Goal: Information Seeking & Learning: Learn about a topic

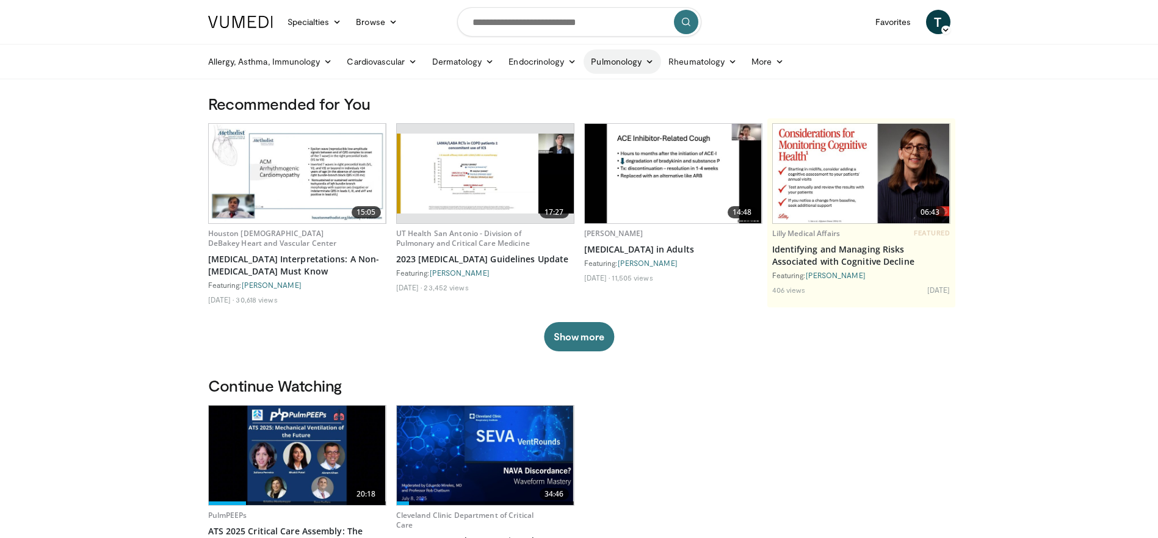
click at [644, 67] on link "Pulmonology" at bounding box center [622, 61] width 78 height 24
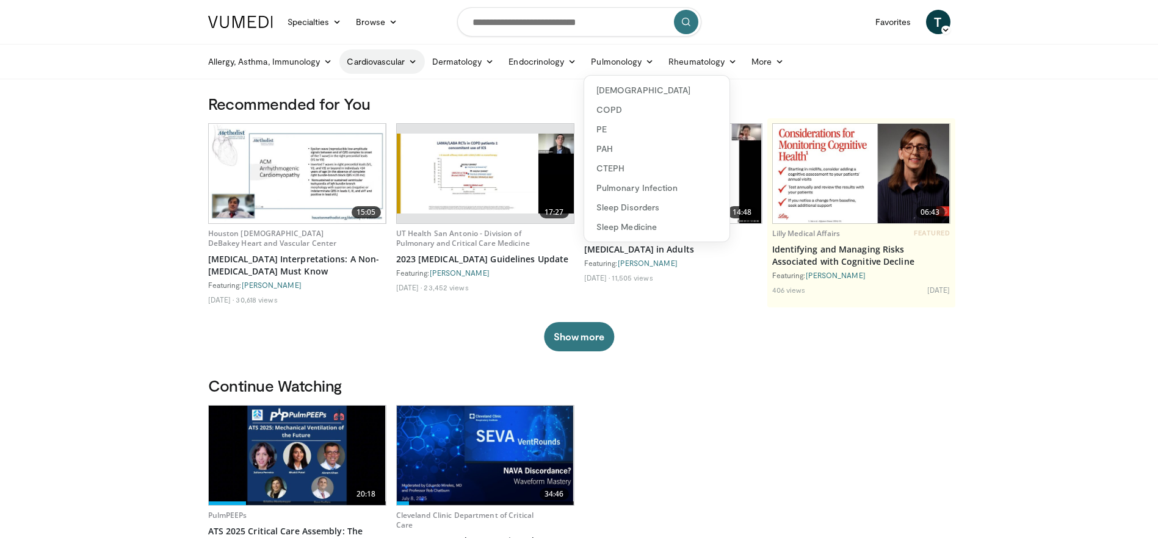
click at [402, 64] on link "Cardiovascular" at bounding box center [381, 61] width 85 height 24
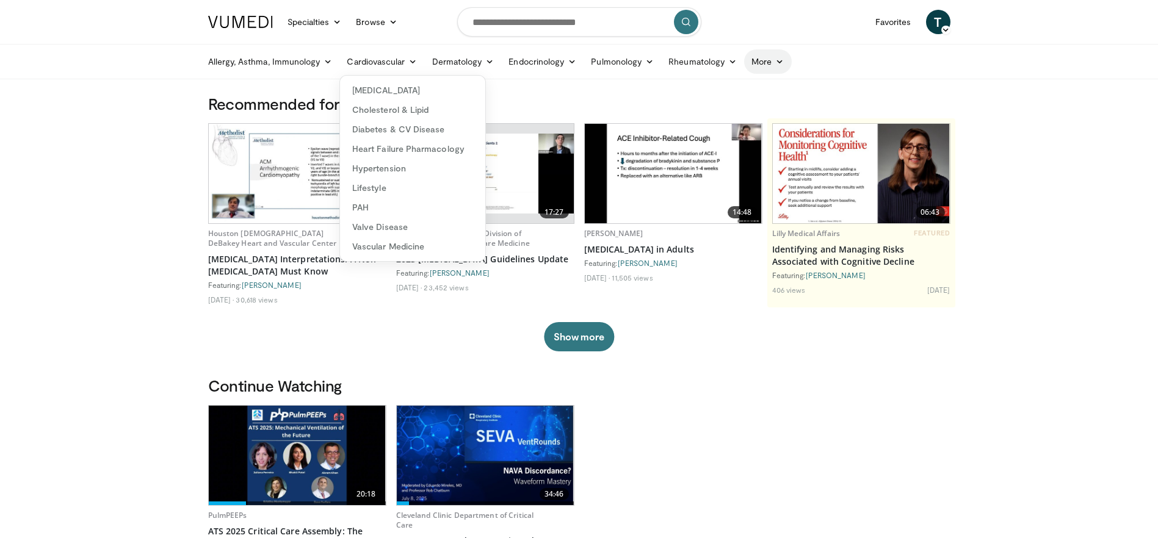
click at [782, 67] on link "More" at bounding box center [767, 61] width 47 height 24
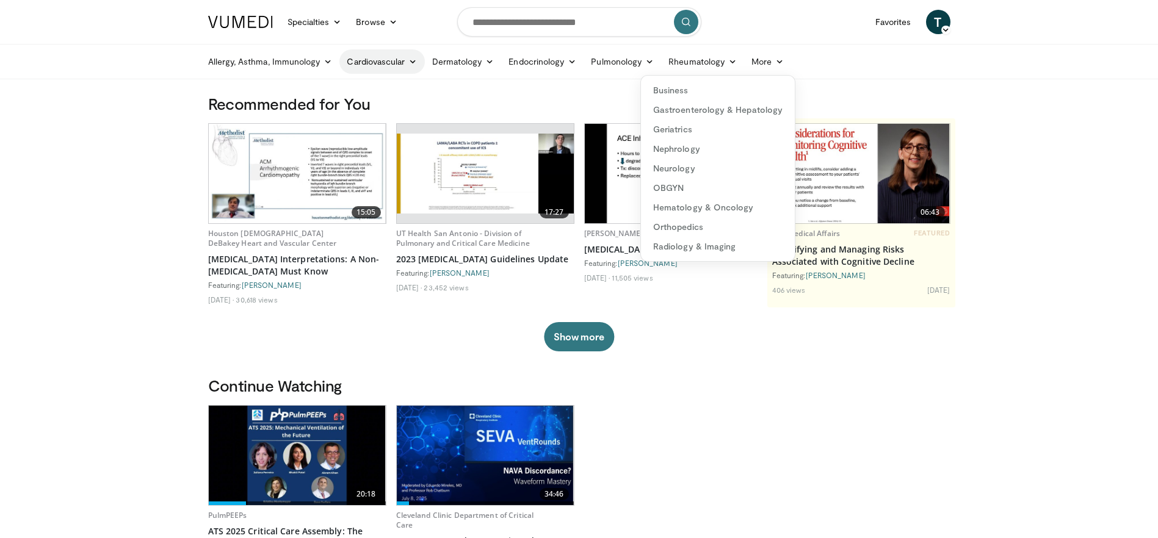
click at [373, 68] on link "Cardiovascular" at bounding box center [381, 61] width 85 height 24
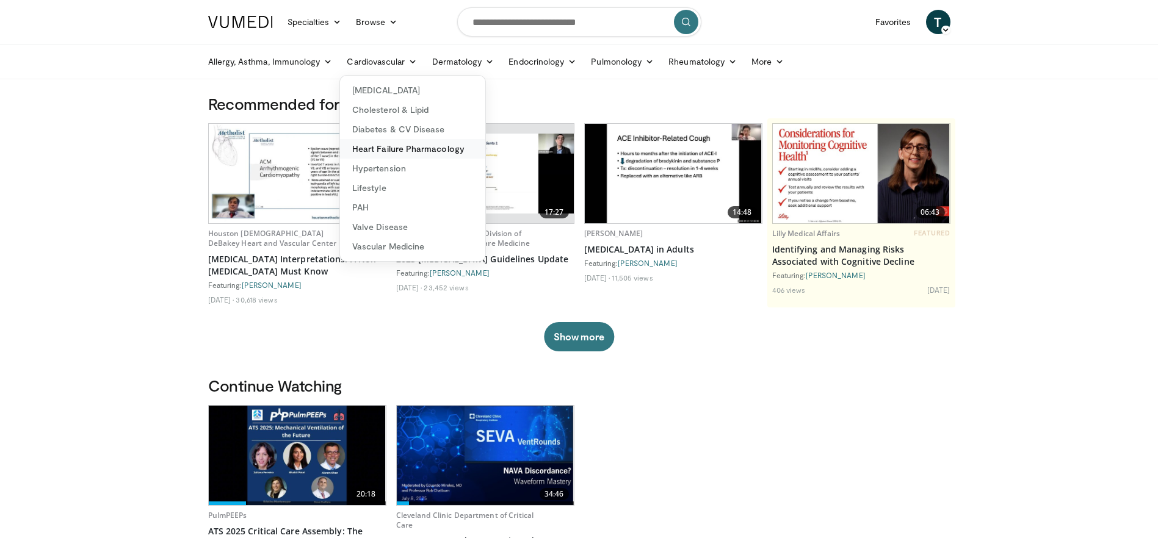
click at [432, 144] on link "Heart Failure Pharmacology" at bounding box center [412, 149] width 145 height 20
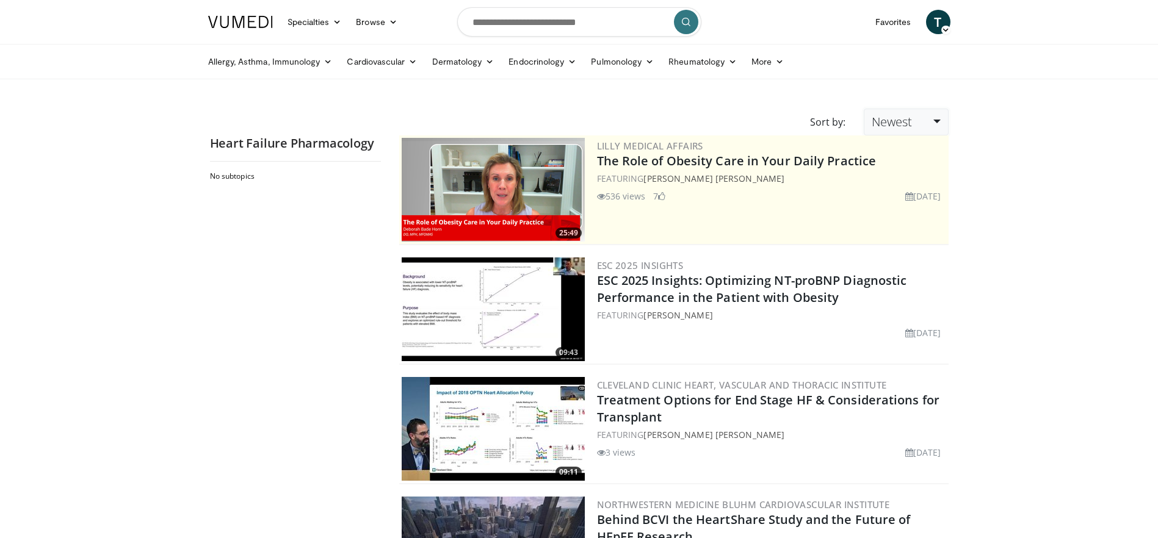
click at [935, 121] on link "Newest" at bounding box center [906, 122] width 84 height 27
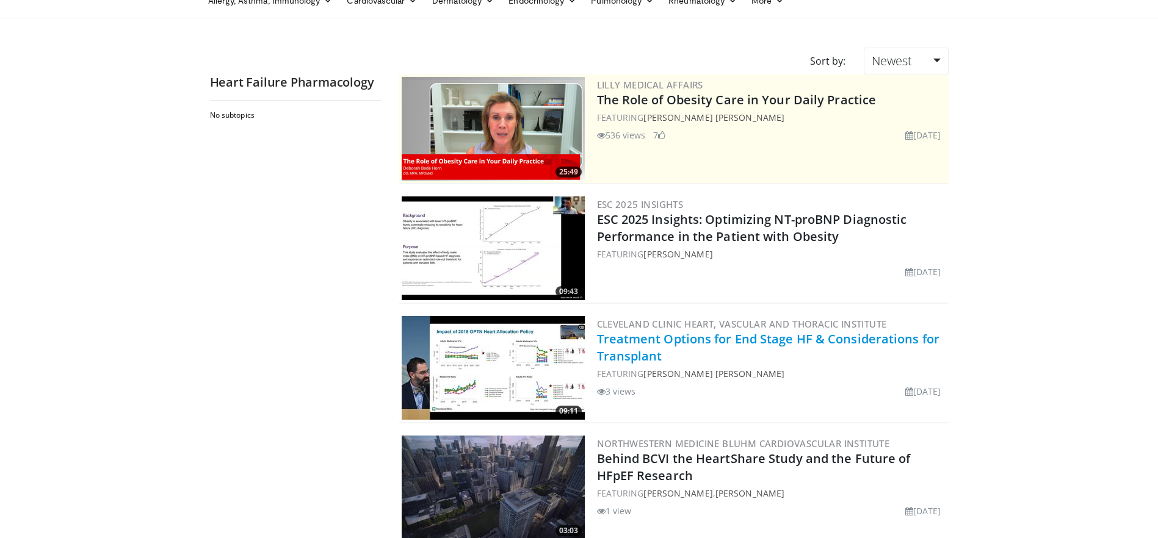
click at [661, 339] on link "Treatment Options for End Stage HF & Considerations for Transplant" at bounding box center [768, 348] width 343 height 34
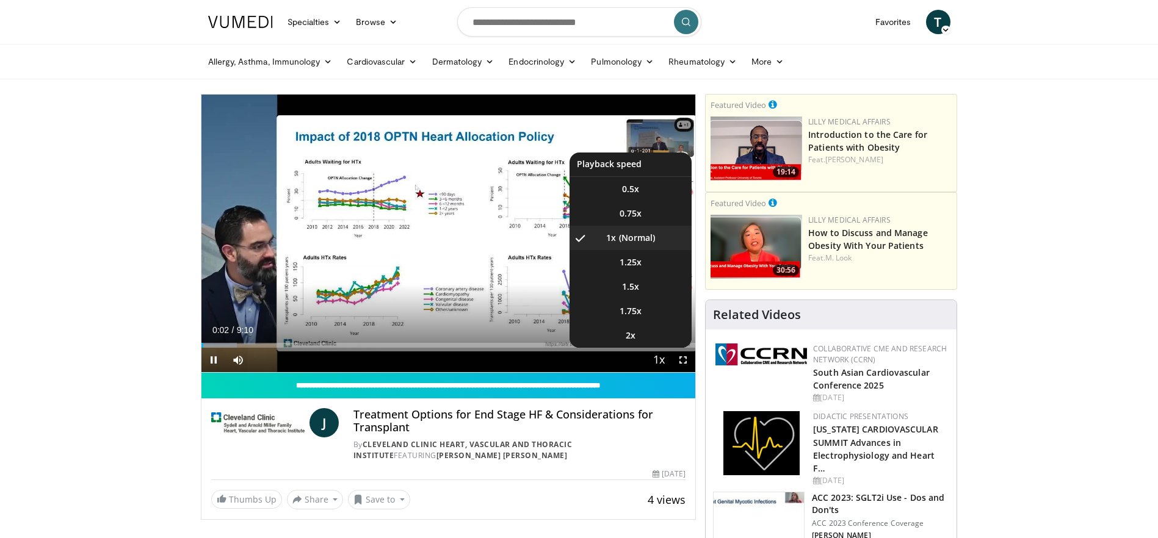
click at [662, 362] on span "Video Player" at bounding box center [658, 360] width 17 height 24
click at [655, 343] on li "2x" at bounding box center [630, 335] width 122 height 24
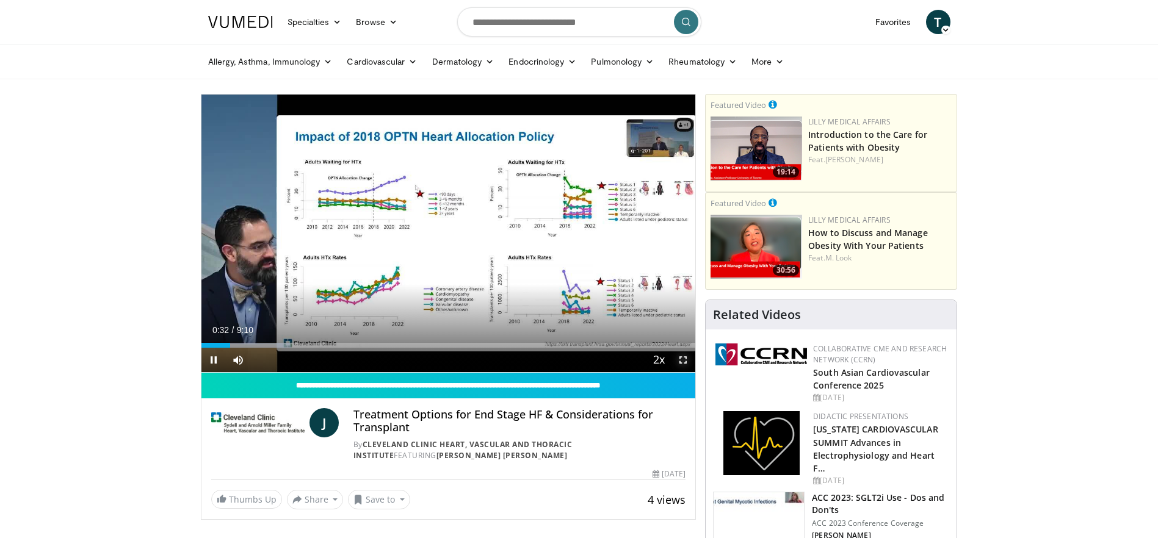
click at [682, 363] on span "Video Player" at bounding box center [683, 360] width 24 height 24
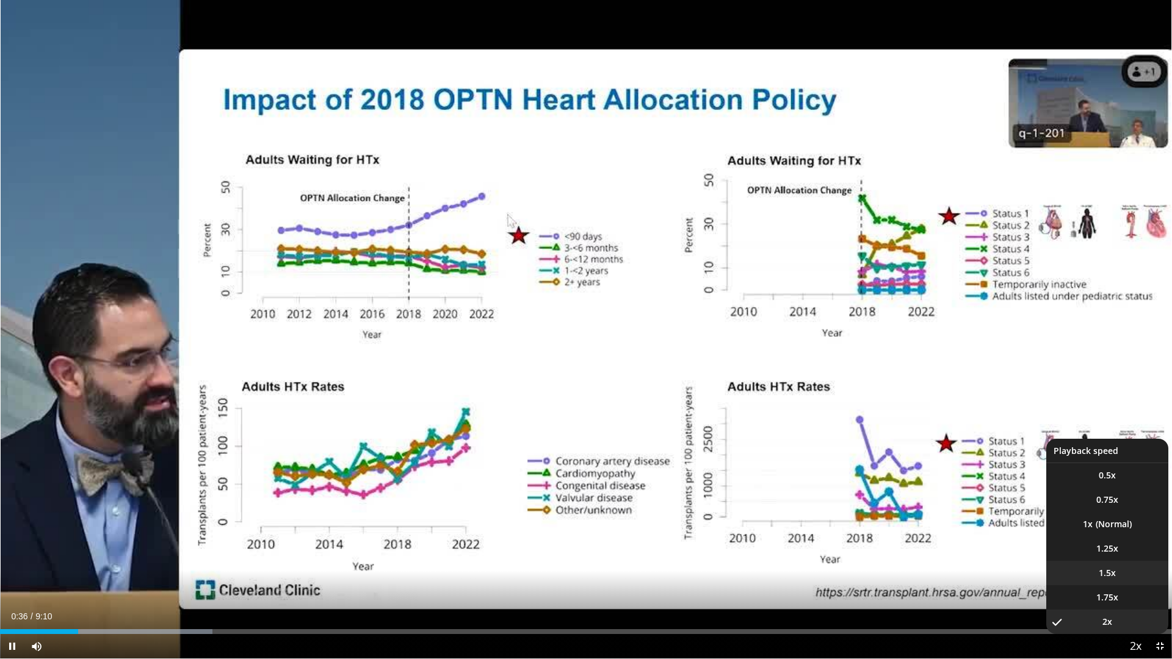
click at [1111, 538] on span "1.5x" at bounding box center [1106, 573] width 17 height 12
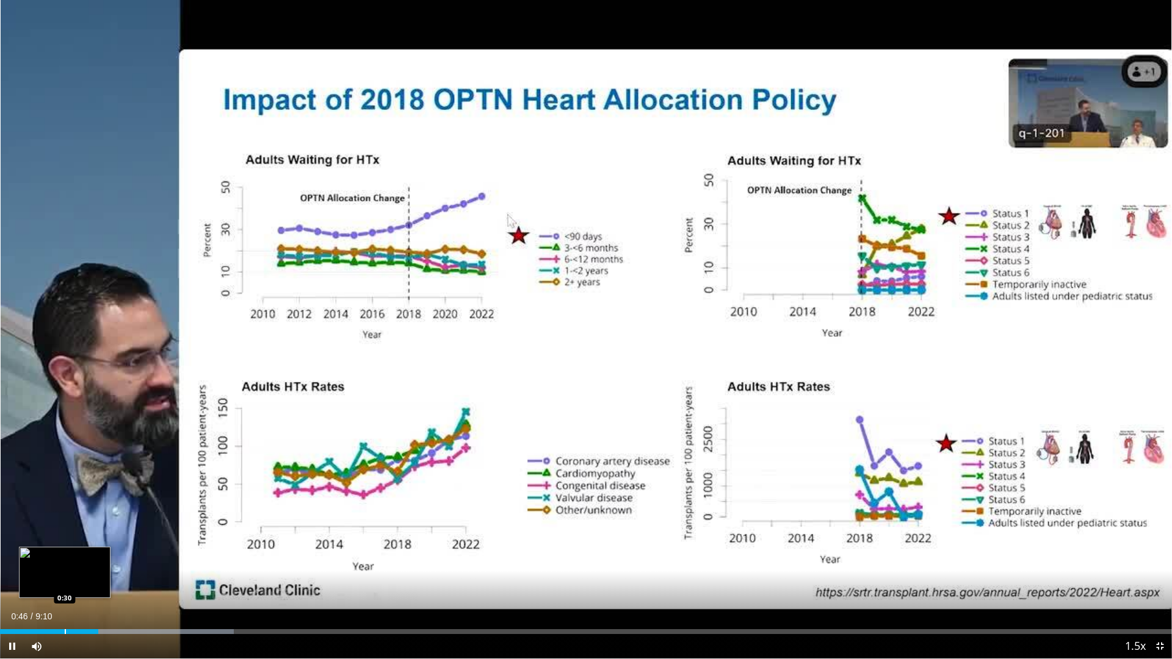
click at [65, 538] on div "Progress Bar" at bounding box center [65, 631] width 1 height 5
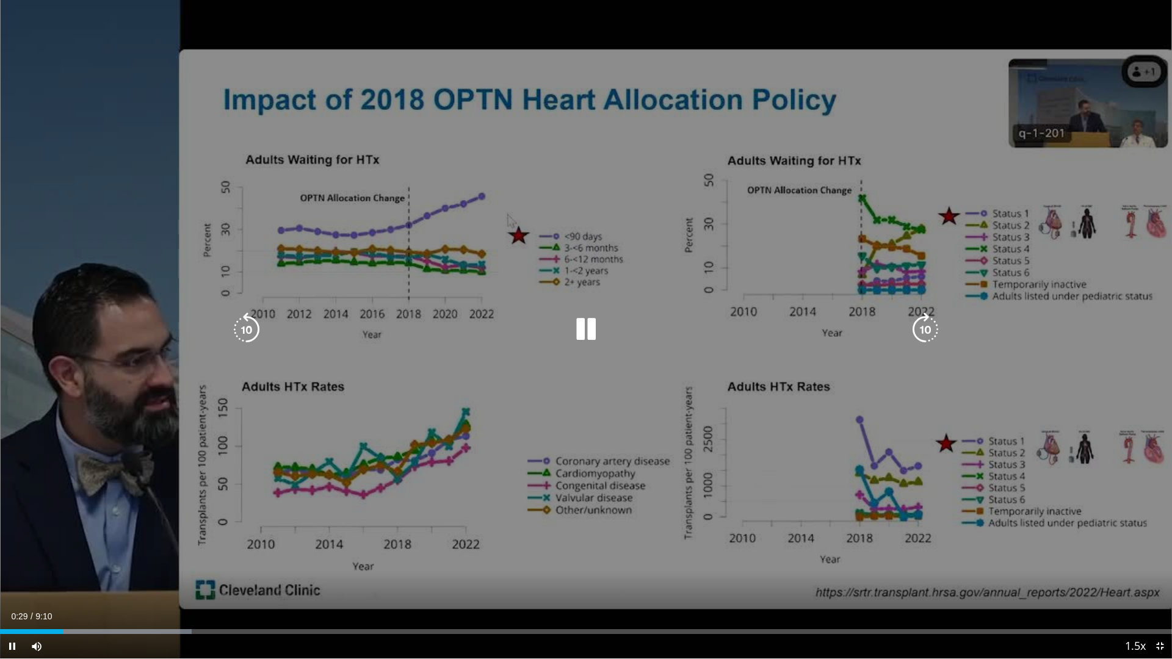
click at [535, 378] on div "10 seconds Tap to unmute" at bounding box center [586, 329] width 1172 height 658
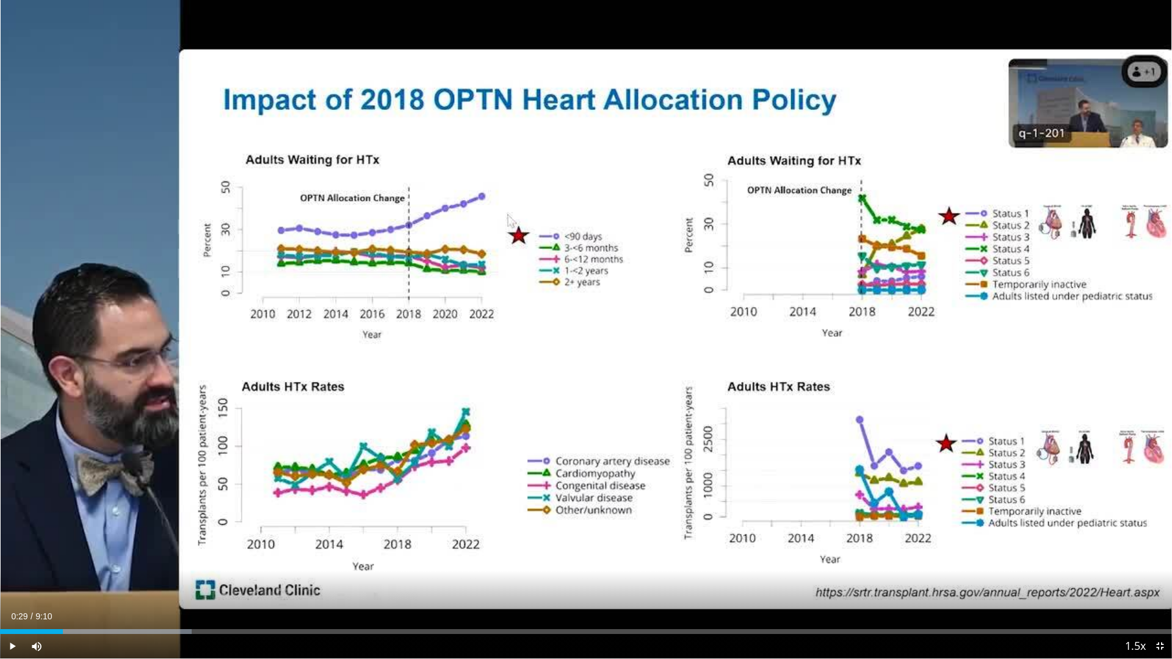
click at [873, 369] on div "10 seconds Tap to unmute" at bounding box center [586, 329] width 1172 height 658
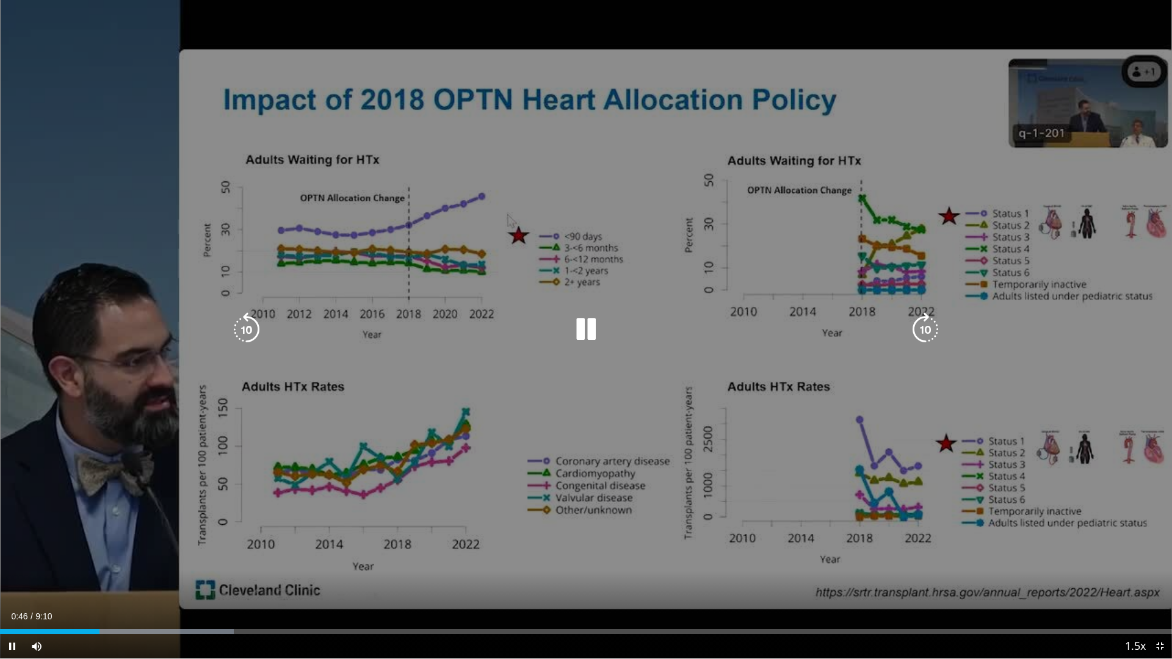
click at [572, 338] on icon "Video Player" at bounding box center [586, 329] width 34 height 34
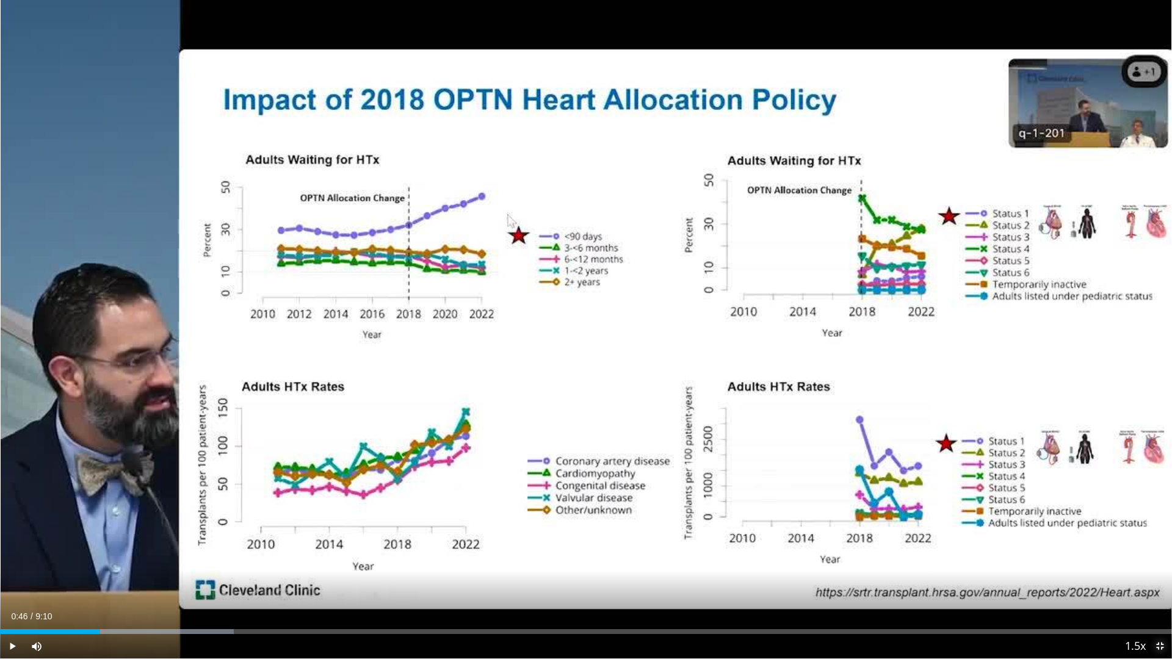
click at [1156, 538] on span "Video Player" at bounding box center [1159, 646] width 24 height 24
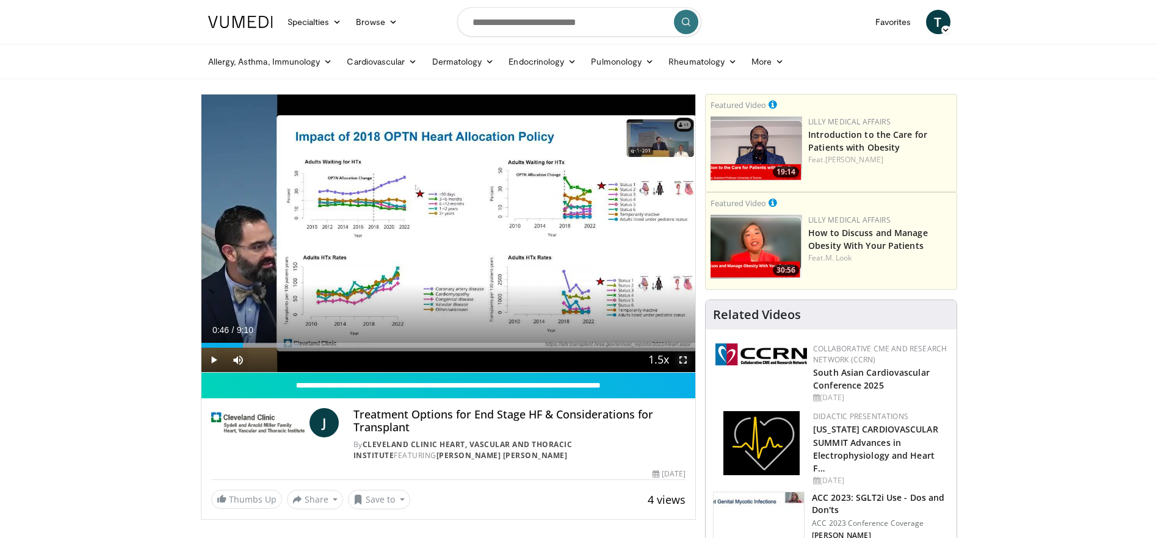
click at [687, 361] on span "Video Player" at bounding box center [683, 360] width 24 height 24
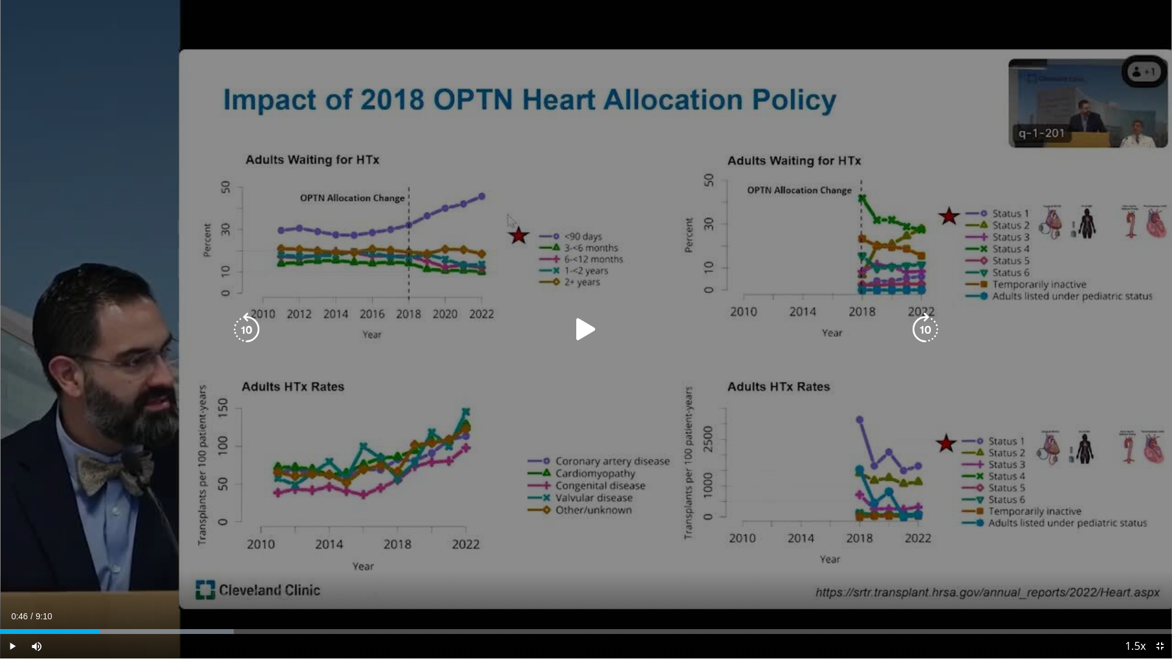
drag, startPoint x: 557, startPoint y: 400, endPoint x: 546, endPoint y: 400, distance: 11.0
click at [557, 400] on div "10 seconds Tap to unmute" at bounding box center [586, 329] width 1172 height 658
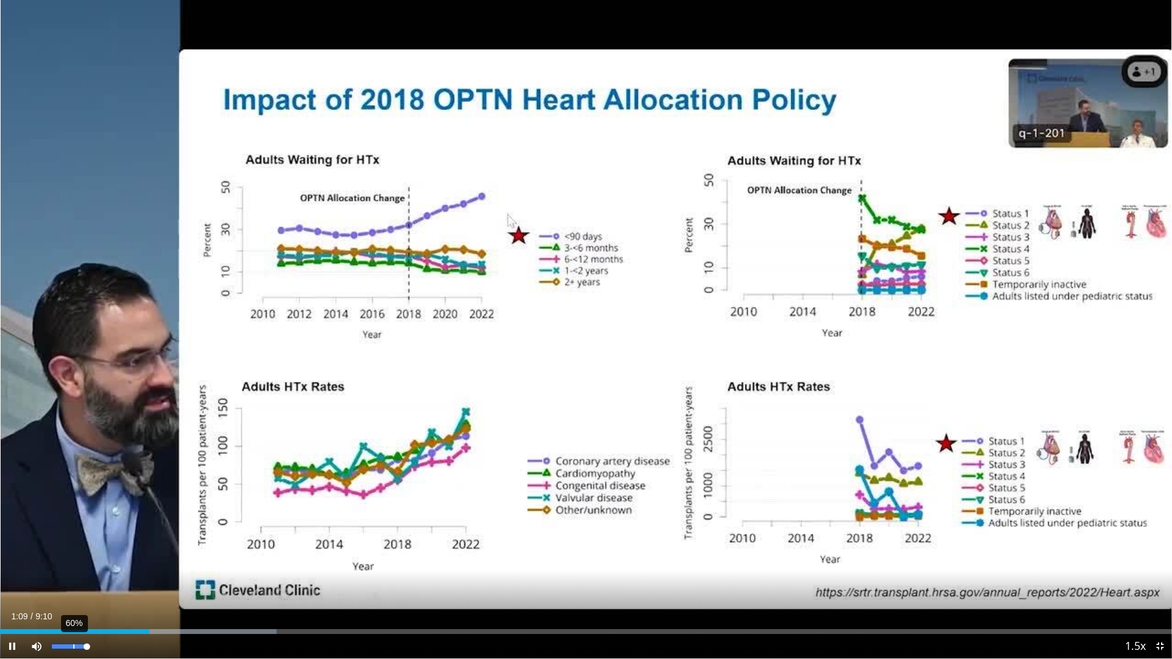
click at [73, 538] on div "60%" at bounding box center [69, 646] width 35 height 4
drag, startPoint x: 73, startPoint y: 647, endPoint x: 60, endPoint y: 649, distance: 13.0
click at [60, 538] on div "Volume Level" at bounding box center [56, 646] width 8 height 4
click at [64, 538] on div "Volume Level" at bounding box center [58, 646] width 12 height 4
click at [67, 538] on div "Volume Level" at bounding box center [59, 646] width 15 height 4
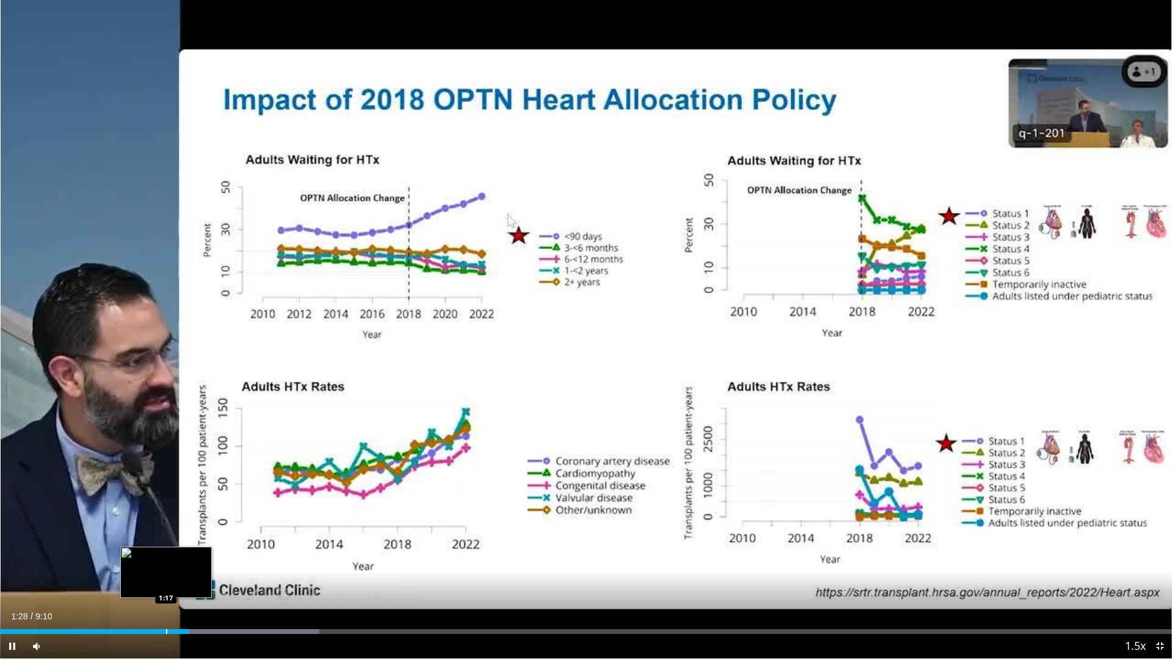
click at [166, 538] on div "Loaded : 27.22% 1:28 1:17" at bounding box center [586, 628] width 1172 height 12
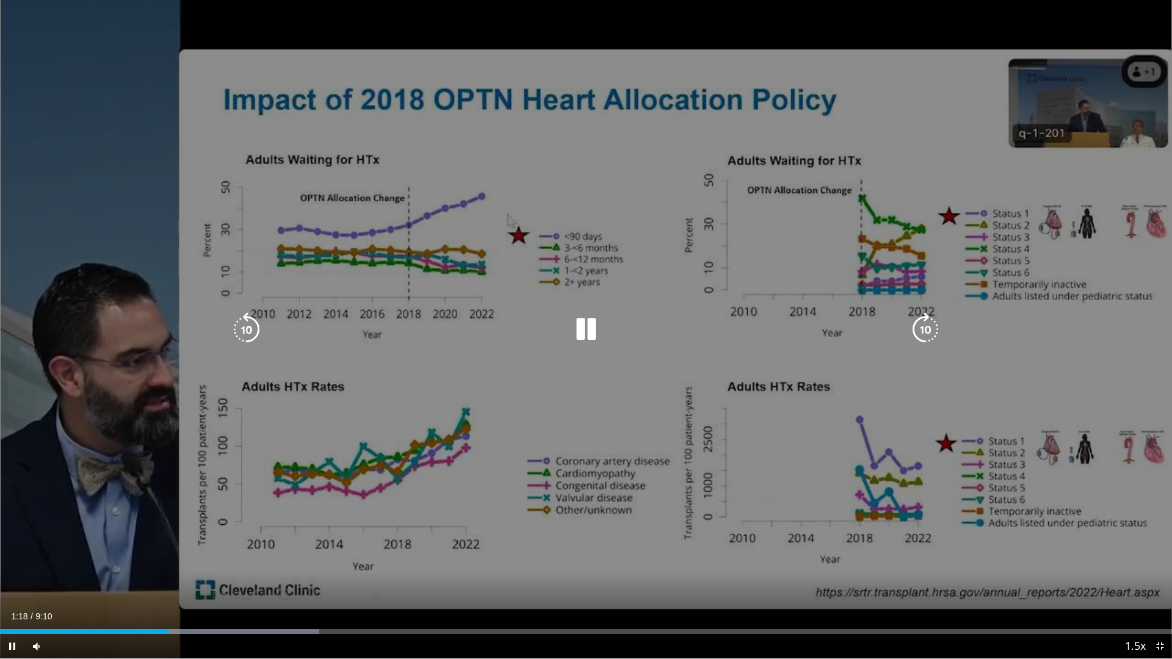
click at [572, 322] on icon "Video Player" at bounding box center [586, 329] width 34 height 34
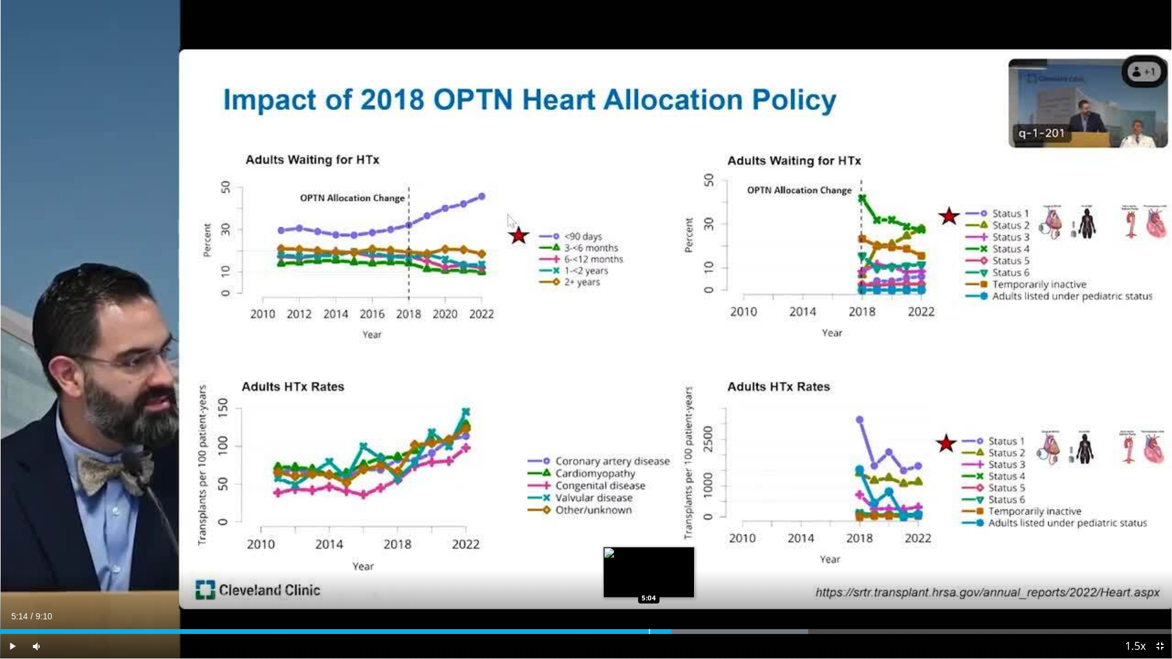
click at [649, 538] on div "Progress Bar" at bounding box center [649, 631] width 1 height 5
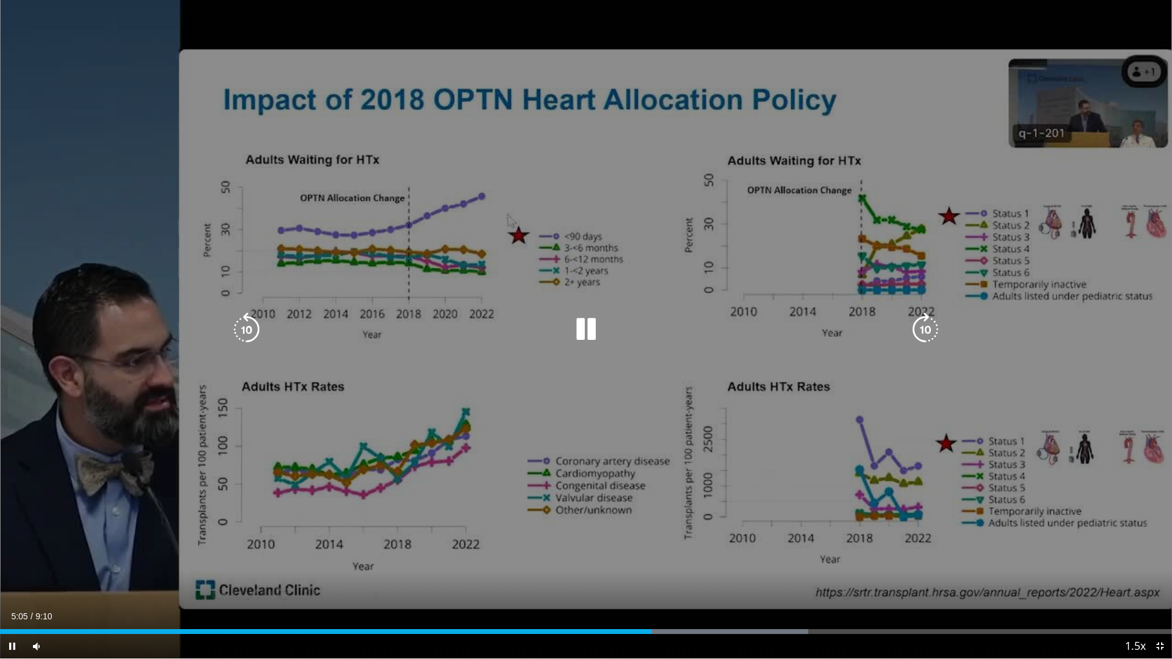
click at [620, 339] on div "Video Player" at bounding box center [585, 329] width 703 height 24
click at [594, 328] on icon "Video Player" at bounding box center [586, 329] width 34 height 34
click at [583, 324] on icon "Video Player" at bounding box center [586, 329] width 34 height 34
click at [600, 332] on icon "Video Player" at bounding box center [586, 329] width 34 height 34
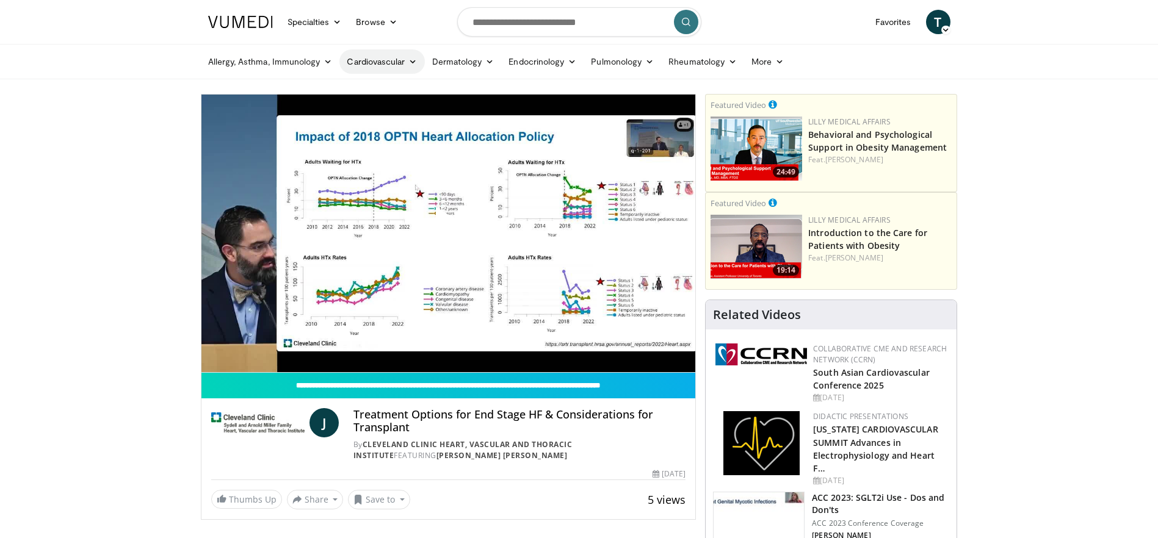
click at [406, 63] on link "Cardiovascular" at bounding box center [381, 61] width 85 height 24
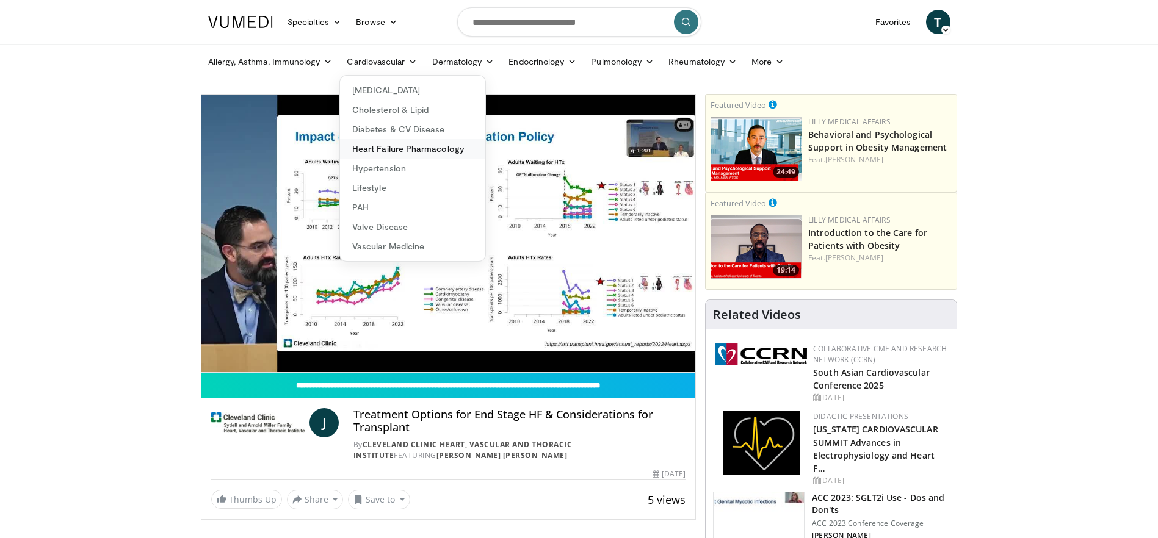
click at [408, 150] on link "Heart Failure Pharmacology" at bounding box center [412, 149] width 145 height 20
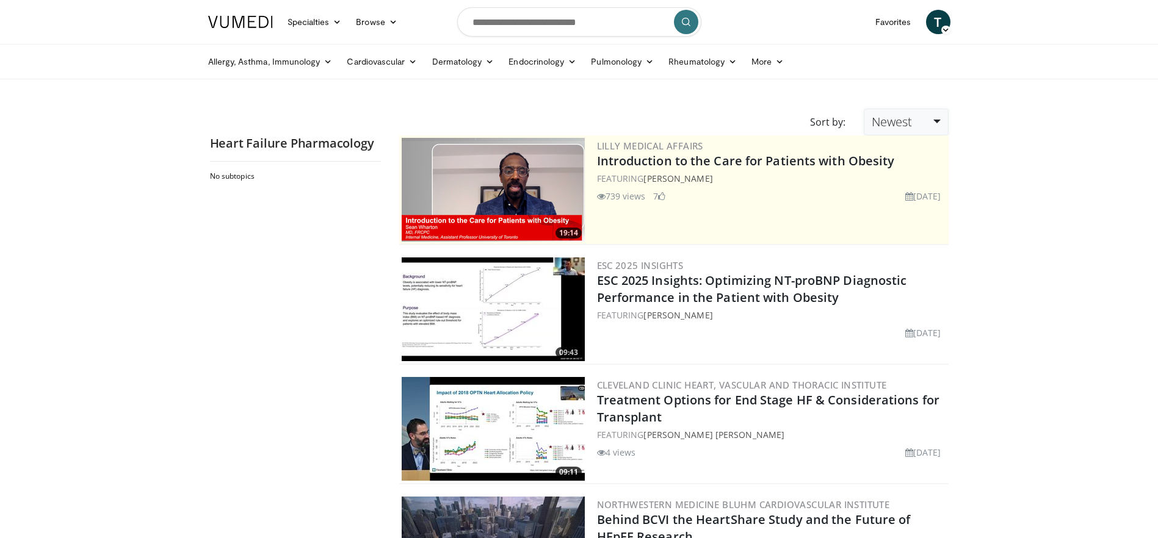
click at [912, 124] on link "Newest" at bounding box center [906, 122] width 84 height 27
click at [896, 173] on link "Thumbs Up" at bounding box center [912, 172] width 96 height 20
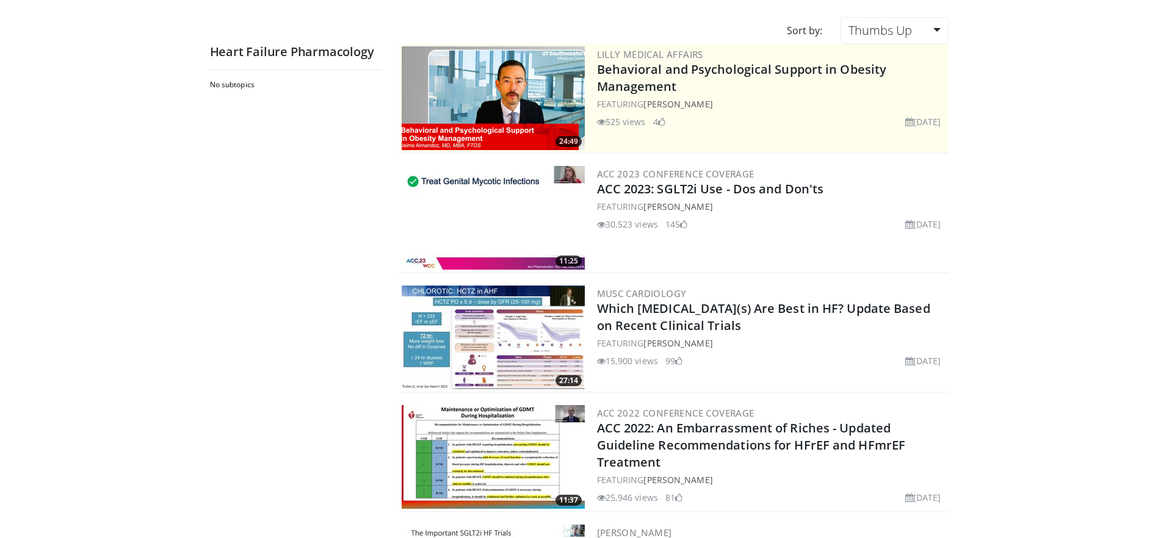
scroll to position [122, 0]
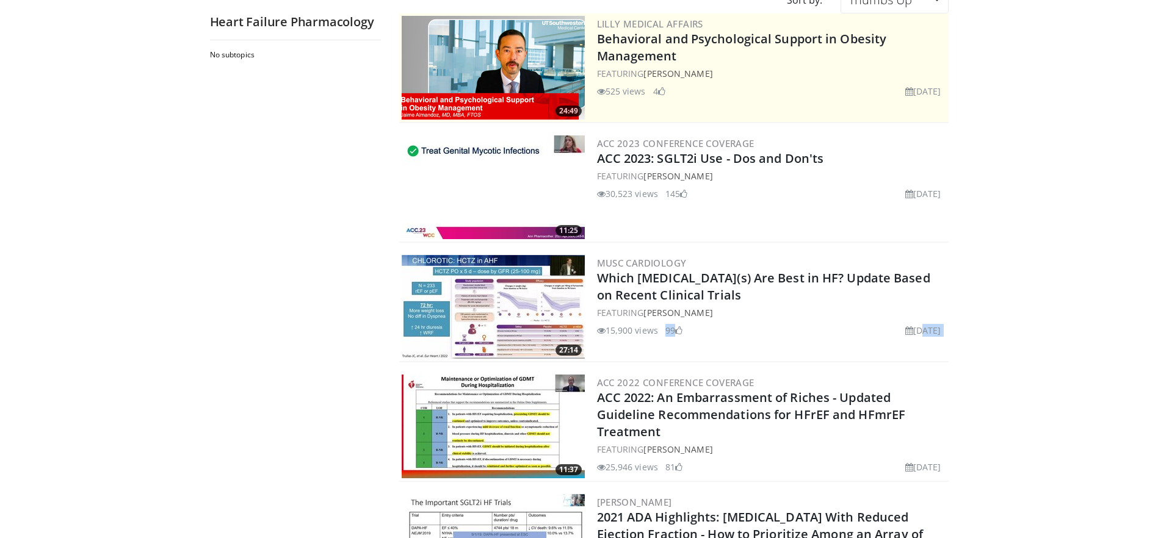
drag, startPoint x: 865, startPoint y: 330, endPoint x: 948, endPoint y: 330, distance: 82.4
click at [948, 330] on div "27:14 MUSC Cardiology Which Diuretic(s) Are Best in HF? Update Based on Recent …" at bounding box center [673, 308] width 549 height 110
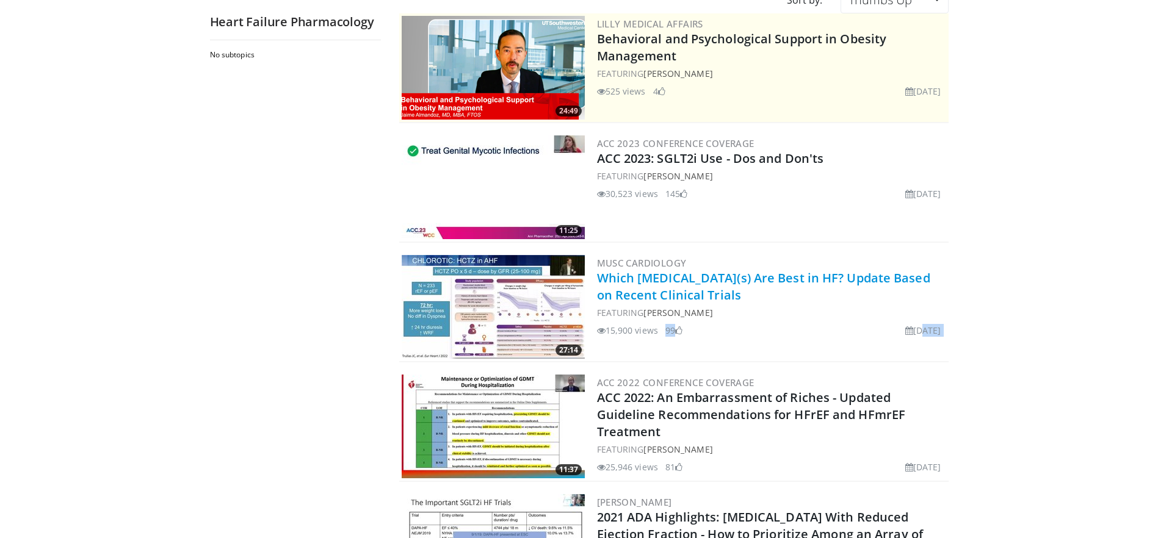
click at [668, 284] on link "Which [MEDICAL_DATA](s) Are Best in HF? Update Based on Recent Clinical Trials" at bounding box center [763, 287] width 333 height 34
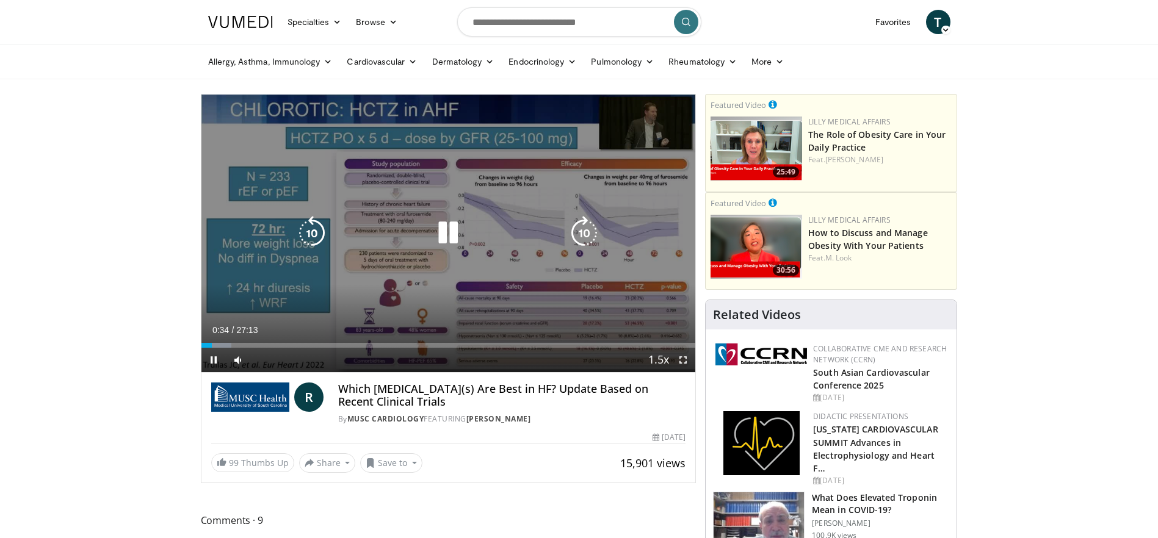
click at [435, 232] on icon "Video Player" at bounding box center [448, 233] width 34 height 34
click at [442, 231] on icon "Video Player" at bounding box center [448, 233] width 34 height 34
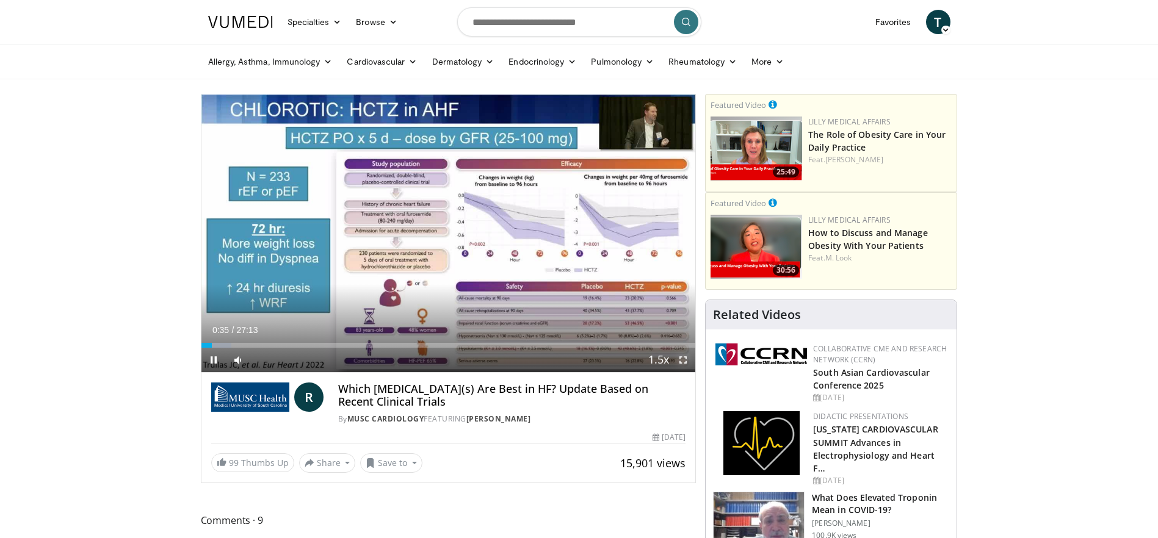
click at [680, 365] on span "Video Player" at bounding box center [683, 360] width 24 height 24
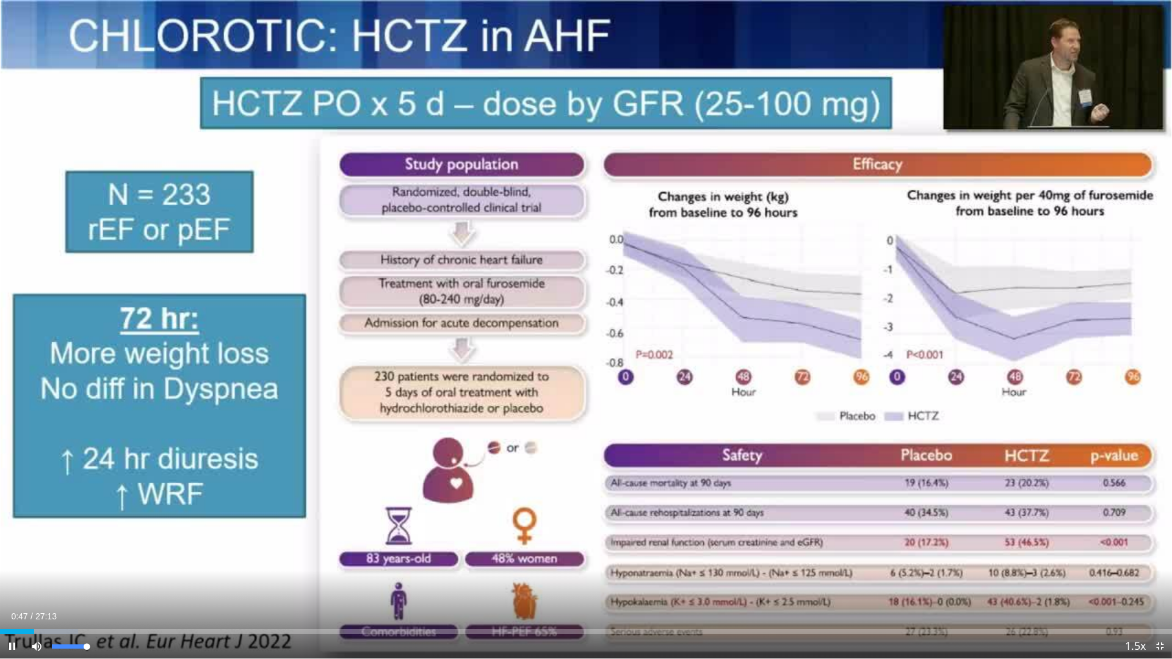
drag, startPoint x: 67, startPoint y: 645, endPoint x: 93, endPoint y: 645, distance: 26.2
click at [93, 538] on div "Mute 100%" at bounding box center [66, 646] width 85 height 24
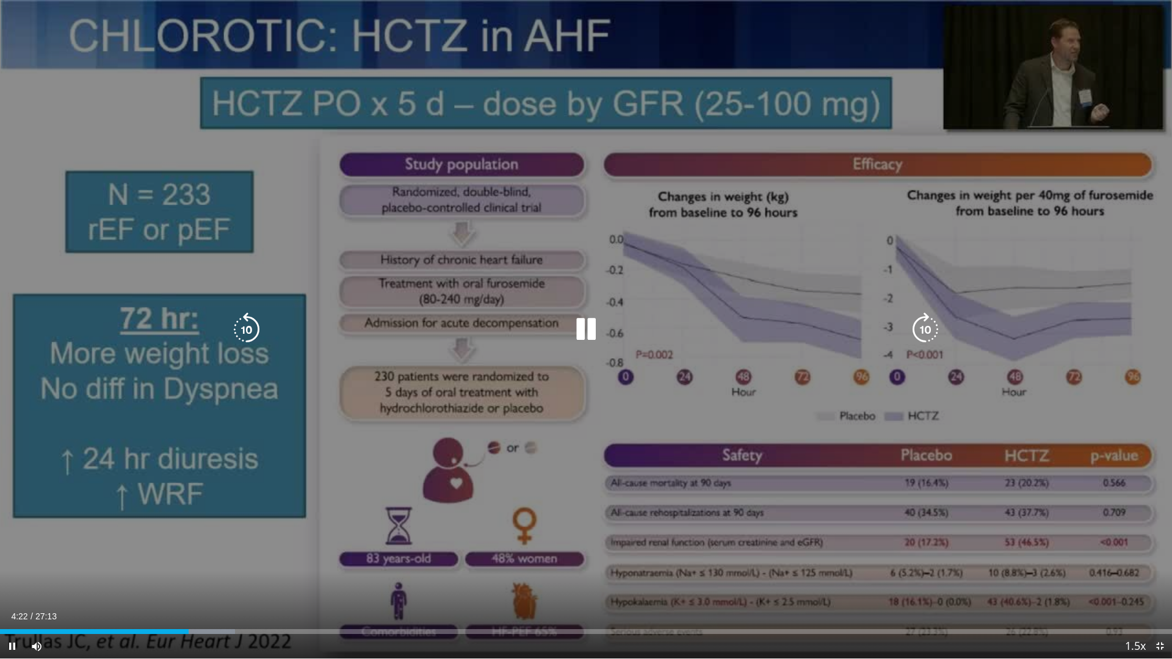
click at [592, 339] on icon "Video Player" at bounding box center [586, 329] width 34 height 34
click at [586, 327] on icon "Video Player" at bounding box center [586, 329] width 34 height 34
click at [797, 492] on div "10 seconds Tap to unmute" at bounding box center [586, 329] width 1172 height 658
click at [582, 331] on icon "Video Player" at bounding box center [586, 329] width 34 height 34
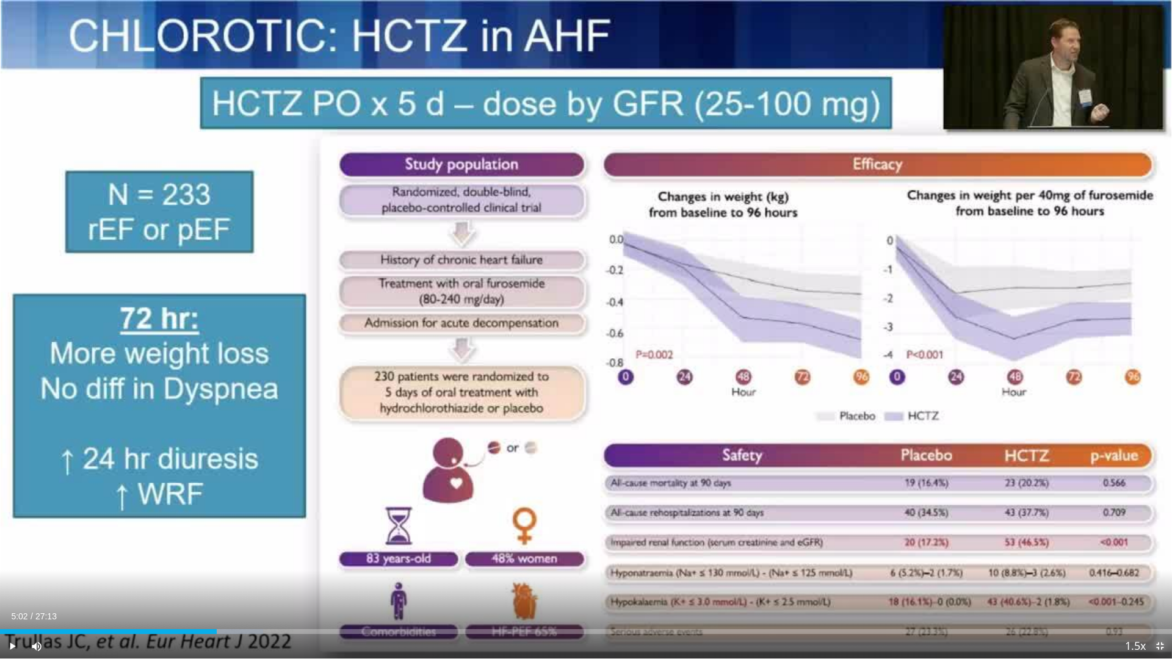
click at [1157, 538] on span "Video Player" at bounding box center [1159, 646] width 24 height 24
